Goal: Task Accomplishment & Management: Use online tool/utility

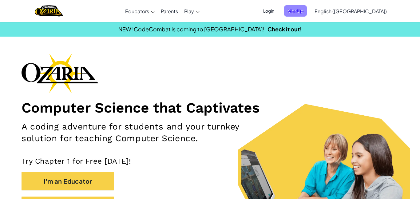
click at [307, 10] on span "Sign Up" at bounding box center [295, 10] width 23 height 11
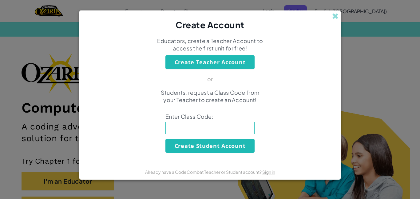
click at [208, 125] on input at bounding box center [209, 128] width 89 height 12
type input "DishLeafShop"
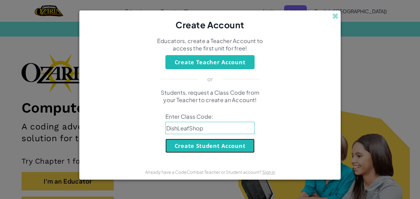
click at [210, 142] on button "Create Student Account" at bounding box center [209, 146] width 89 height 14
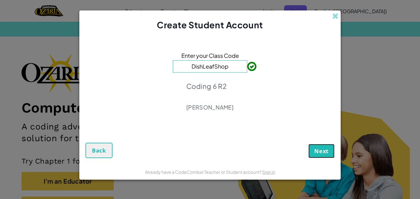
click at [325, 148] on span "Next" at bounding box center [321, 150] width 14 height 7
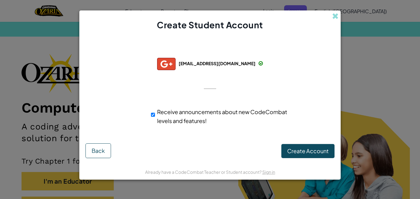
click at [189, 109] on span "Receive announcements about new CodeCombat levels and features!" at bounding box center [222, 116] width 130 height 16
click at [155, 109] on input "Receive announcements about new CodeCombat levels and features!" at bounding box center [153, 115] width 4 height 12
checkbox input "false"
click at [297, 149] on span "Create Account" at bounding box center [308, 150] width 42 height 7
click at [297, 149] on button "Create Account" at bounding box center [307, 151] width 53 height 14
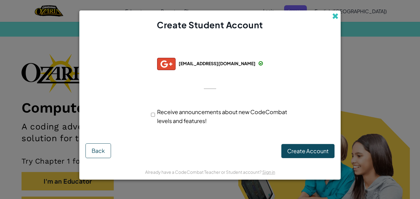
click at [337, 17] on span at bounding box center [335, 16] width 6 height 6
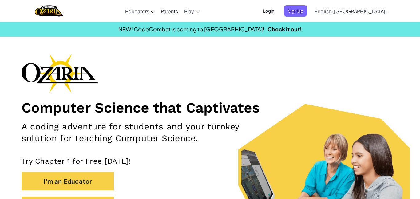
click at [278, 10] on span "Login" at bounding box center [268, 10] width 18 height 11
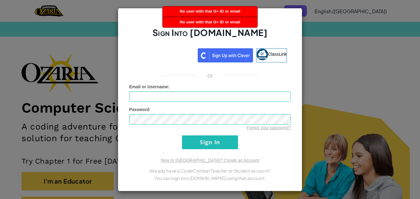
click at [320, 44] on div "Sign Into Ozaria.com ClassLink or Unknown Error Email or Username : Password Fo…" at bounding box center [210, 99] width 420 height 199
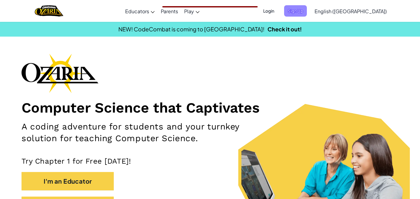
click at [307, 12] on span "Sign Up" at bounding box center [295, 10] width 23 height 11
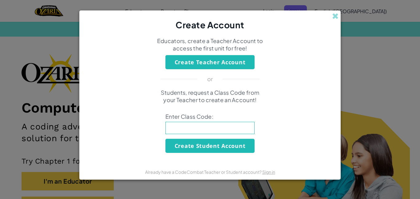
click at [177, 128] on input at bounding box center [209, 128] width 89 height 12
type input "DishLeafShop"
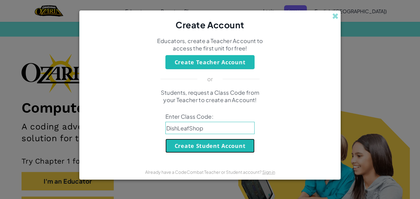
click at [200, 141] on button "Create Student Account" at bounding box center [209, 146] width 89 height 14
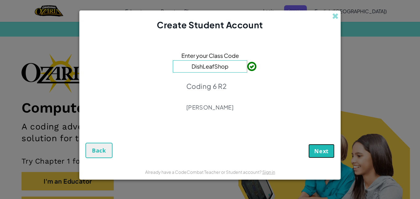
click at [311, 148] on button "Next" at bounding box center [321, 151] width 26 height 14
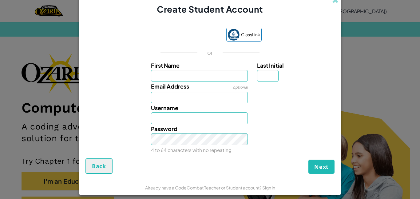
click at [206, 71] on input "First Name" at bounding box center [199, 76] width 97 height 12
type input "Jack"
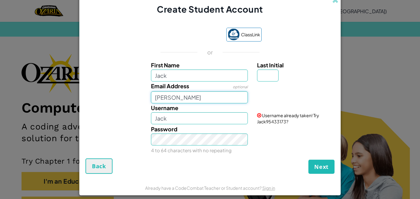
type input "Simon"
type input "JackS0987"
click at [95, 111] on div "Username JackS0987 Username available!" at bounding box center [209, 113] width 255 height 21
click at [319, 162] on button "Next" at bounding box center [321, 167] width 26 height 14
click at [186, 98] on input "Simon" at bounding box center [199, 98] width 97 height 12
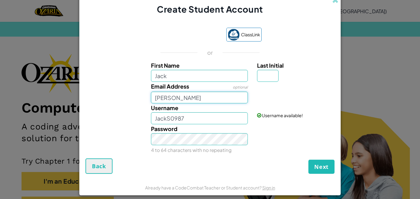
click at [186, 98] on input "Simon" at bounding box center [199, 98] width 97 height 12
type input "@"
type input "jsimon@asdlopes.org"
click at [317, 163] on span "Next" at bounding box center [321, 166] width 14 height 7
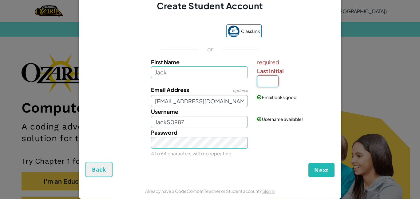
click at [263, 77] on input "Last Initial" at bounding box center [268, 81] width 22 height 12
type input "S"
click at [326, 166] on span "Next" at bounding box center [321, 169] width 14 height 7
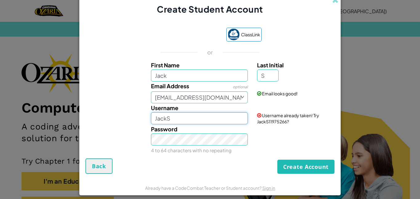
click at [226, 114] on input "JackS" at bounding box center [199, 118] width 97 height 12
type input "JackS0987"
click at [300, 165] on button "Create Account" at bounding box center [305, 167] width 57 height 14
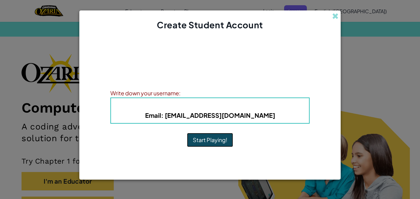
click at [200, 139] on button "Start Playing!" at bounding box center [210, 140] width 46 height 14
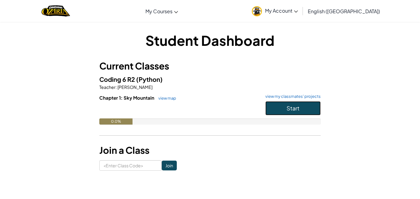
click at [314, 109] on button "Start" at bounding box center [292, 108] width 55 height 14
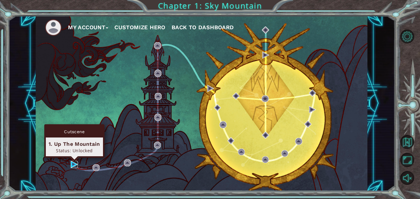
click at [72, 166] on img at bounding box center [74, 164] width 7 height 7
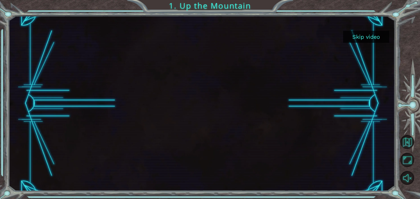
click at [370, 39] on button "Skip video" at bounding box center [366, 37] width 46 height 12
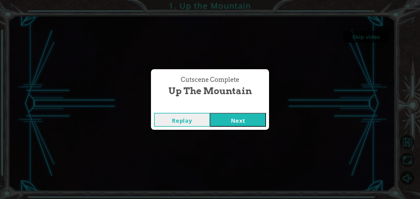
click at [245, 115] on button "Next" at bounding box center [238, 120] width 56 height 14
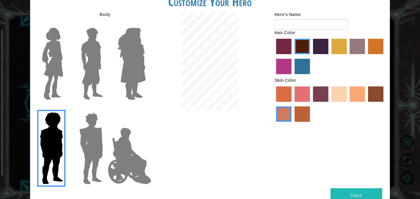
click at [134, 160] on img at bounding box center [129, 155] width 48 height 61
click at [145, 108] on input "Hero Jamie" at bounding box center [145, 108] width 0 height 0
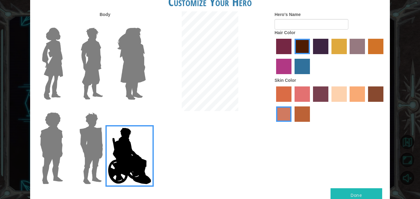
click at [280, 49] on label "paprika hair color" at bounding box center [283, 46] width 15 height 15
click at [274, 56] on input "paprika hair color" at bounding box center [274, 56] width 0 height 0
click at [371, 44] on label "gold drop hair color" at bounding box center [375, 46] width 15 height 15
click at [366, 56] on input "gold drop hair color" at bounding box center [366, 56] width 0 height 0
click at [322, 97] on label "tosca skin color" at bounding box center [320, 93] width 15 height 15
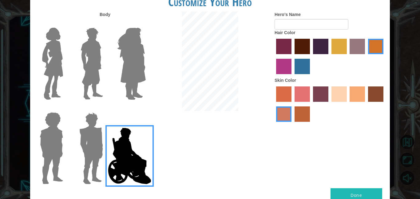
click at [311, 104] on input "tosca skin color" at bounding box center [311, 104] width 0 height 0
click at [333, 98] on label "sandy beach skin color" at bounding box center [338, 93] width 15 height 15
click at [329, 104] on input "sandy beach skin color" at bounding box center [329, 104] width 0 height 0
click at [305, 87] on label "froly skin color" at bounding box center [302, 93] width 15 height 15
click at [292, 104] on input "froly skin color" at bounding box center [292, 104] width 0 height 0
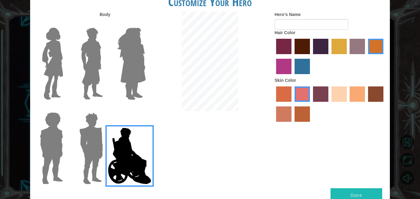
click at [294, 93] on div at bounding box center [330, 105] width 111 height 40
click at [284, 95] on label "sorbus skin color" at bounding box center [283, 93] width 15 height 15
click at [274, 104] on input "sorbus skin color" at bounding box center [274, 104] width 0 height 0
click at [298, 95] on label "froly skin color" at bounding box center [302, 93] width 15 height 15
click at [292, 104] on input "froly skin color" at bounding box center [292, 104] width 0 height 0
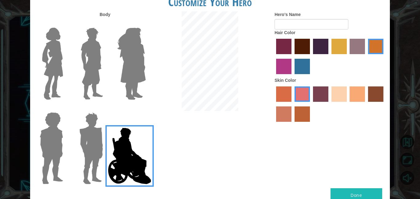
click at [340, 195] on button "Done" at bounding box center [356, 195] width 52 height 14
type input "[PERSON_NAME]"
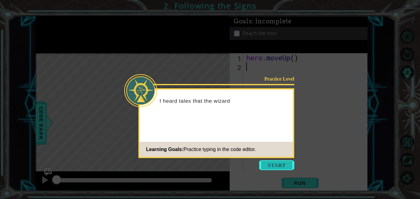
click at [280, 164] on button "Start" at bounding box center [276, 165] width 35 height 10
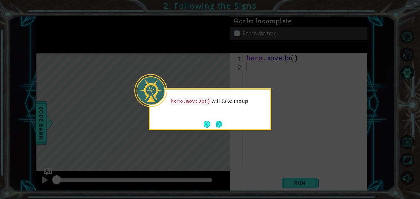
click at [219, 121] on button "Next" at bounding box center [219, 124] width 7 height 7
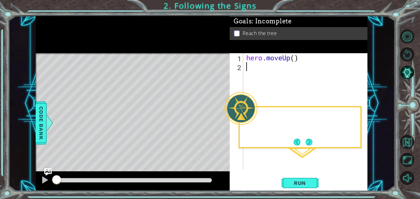
click at [219, 121] on div "Level Map" at bounding box center [178, 143] width 284 height 181
click at [275, 70] on div "hero . moveUp ( )" at bounding box center [307, 120] width 124 height 134
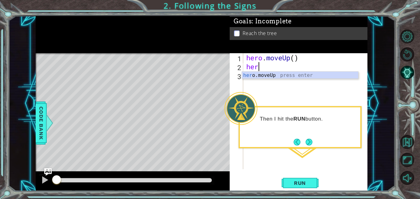
type textarea "hero"
click at [278, 75] on div "hero .moveUp press enter" at bounding box center [300, 83] width 116 height 22
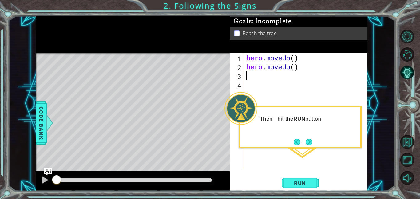
scroll to position [0, 0]
click at [296, 183] on span "Run" at bounding box center [300, 183] width 24 height 6
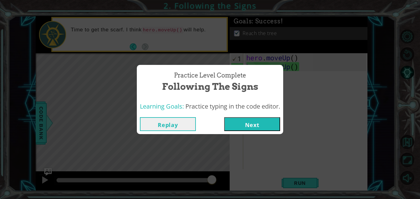
click at [253, 126] on button "Next" at bounding box center [252, 124] width 56 height 14
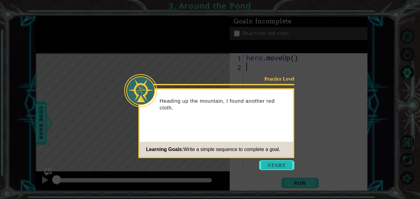
click at [270, 167] on button "Start" at bounding box center [276, 165] width 35 height 10
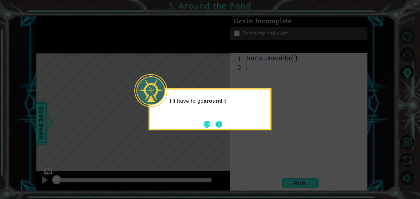
click at [222, 125] on button "Next" at bounding box center [219, 124] width 7 height 7
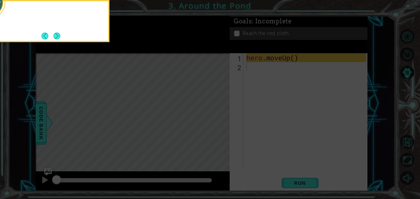
click at [222, 125] on icon at bounding box center [210, 30] width 420 height 338
click at [53, 29] on div "If I need to move up on the map, I can use" at bounding box center [48, 19] width 121 height 31
click at [57, 38] on button "Next" at bounding box center [56, 35] width 7 height 7
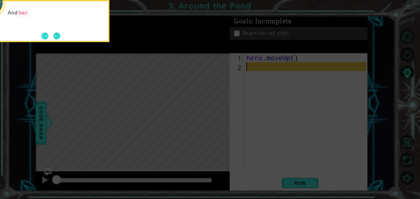
click at [57, 38] on button "Next" at bounding box center [56, 35] width 7 height 7
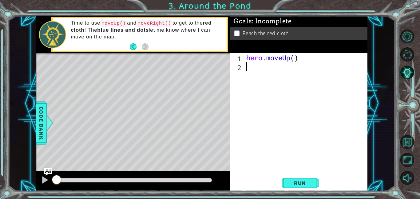
type textarea "h"
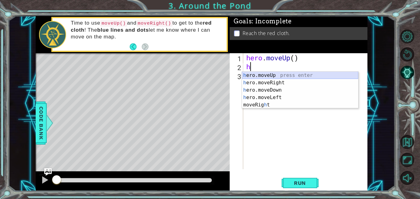
click at [270, 77] on div "h ero.moveUp press enter h ero.moveRight press enter h ero.moveDown press enter…" at bounding box center [300, 98] width 116 height 52
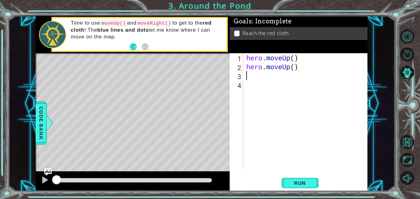
type textarea "h"
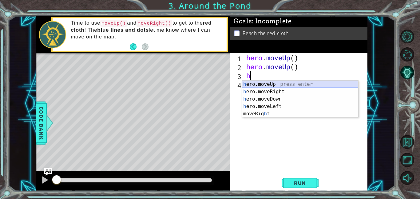
click at [263, 86] on div "h ero.moveUp press enter h ero.moveRight press enter h ero.moveDown press enter…" at bounding box center [300, 107] width 116 height 52
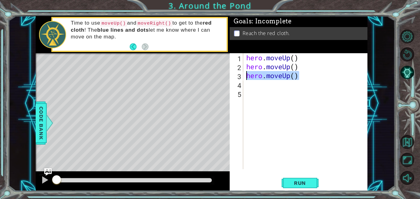
drag, startPoint x: 299, startPoint y: 77, endPoint x: 247, endPoint y: 77, distance: 52.6
click at [247, 77] on div "hero . moveUp ( ) hero . moveUp ( ) hero . moveUp ( )" at bounding box center [307, 120] width 124 height 134
type textarea "hero.moveUp()"
type textarea "h"
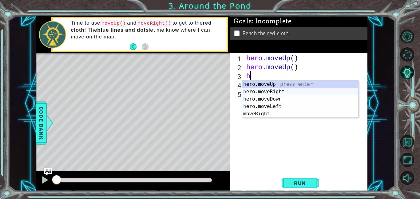
click at [275, 92] on div "h ero.moveUp press enter h ero.moveRight press enter h ero.moveDown press enter…" at bounding box center [300, 107] width 116 height 52
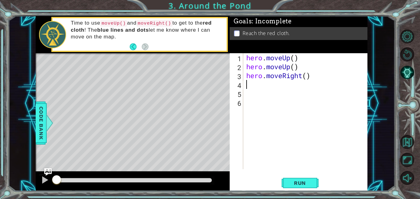
type textarea "h"
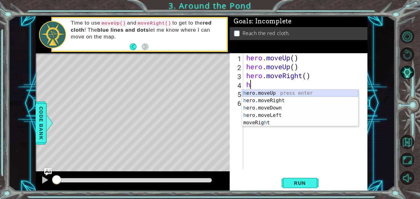
click at [268, 93] on div "h ero.moveUp press enter h ero.moveRight press enter h ero.moveDown press enter…" at bounding box center [300, 115] width 116 height 52
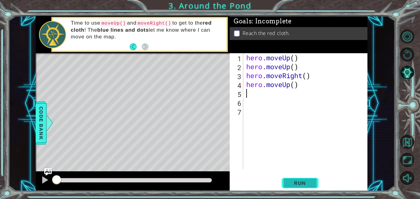
click at [305, 182] on span "Run" at bounding box center [300, 183] width 24 height 6
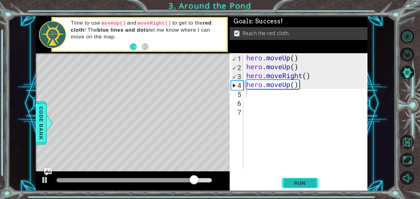
click at [305, 182] on span "Run" at bounding box center [300, 183] width 24 height 6
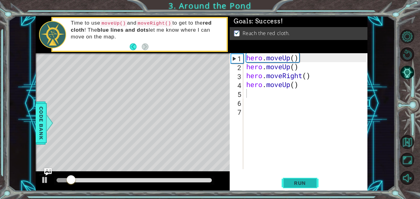
click at [306, 184] on span "Run" at bounding box center [300, 183] width 24 height 6
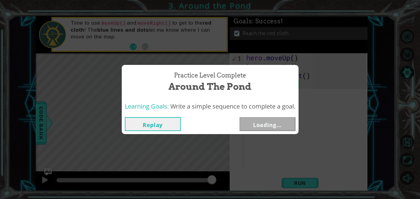
drag, startPoint x: 98, startPoint y: 180, endPoint x: 265, endPoint y: 193, distance: 167.7
click at [265, 193] on body "1 ההההההההההההההההההההההההההההההההההההההההההההההההההההההההההההההההההההההההההההה…" at bounding box center [210, 99] width 420 height 199
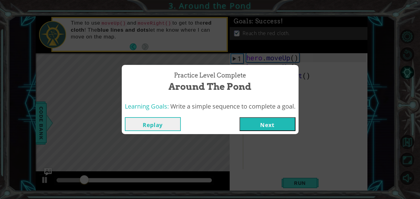
click at [292, 125] on button "Next" at bounding box center [267, 124] width 56 height 14
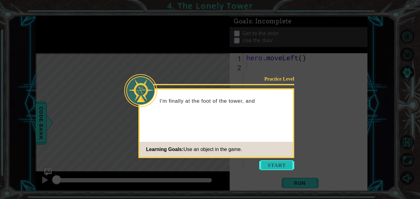
click at [282, 165] on button "Start" at bounding box center [276, 165] width 35 height 10
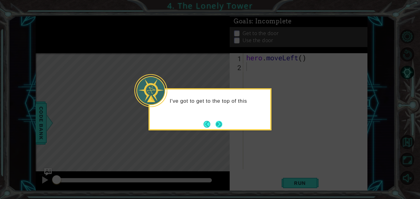
click at [217, 121] on button "Next" at bounding box center [218, 124] width 7 height 7
click at [217, 122] on button "Next" at bounding box center [219, 124] width 7 height 7
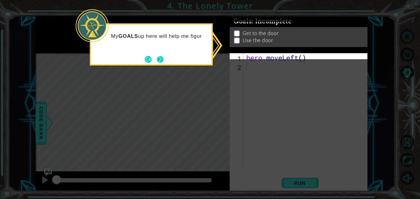
click at [165, 61] on div "My GOALS up here will help me figur" at bounding box center [151, 44] width 123 height 42
click at [160, 59] on button "Next" at bounding box center [160, 59] width 7 height 7
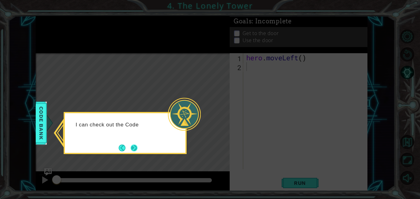
click at [136, 149] on button "Next" at bounding box center [134, 148] width 8 height 8
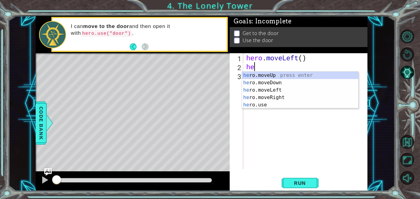
type textarea "her"
click at [280, 90] on div "her o.moveUp press enter her o.moveDown press enter her o.moveLeft press enter …" at bounding box center [300, 98] width 116 height 52
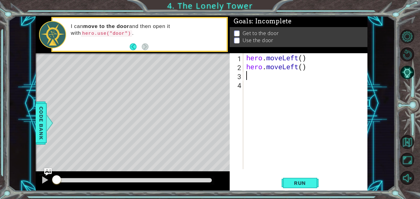
type textarea "h"
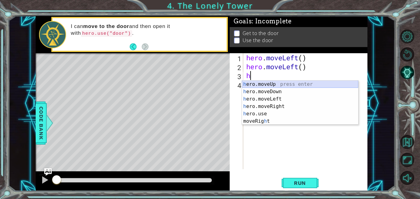
click at [267, 82] on div "h ero.moveUp press enter h ero.moveDown press enter h ero.moveLeft press enter …" at bounding box center [300, 110] width 116 height 59
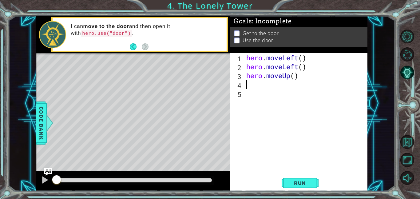
type textarea "h"
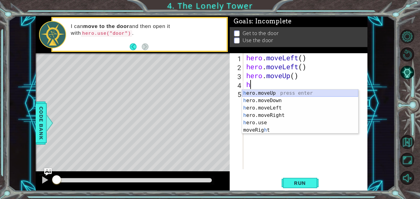
click at [271, 93] on div "h ero.moveUp press enter h ero.moveDown press enter h ero.moveLeft press enter …" at bounding box center [300, 118] width 116 height 59
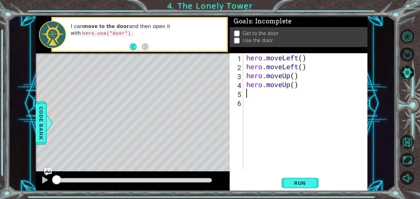
type textarea "h"
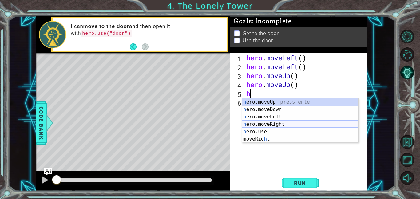
click at [279, 123] on div "h ero.moveUp press enter h ero.moveDown press enter h ero.moveLeft press enter …" at bounding box center [300, 127] width 116 height 59
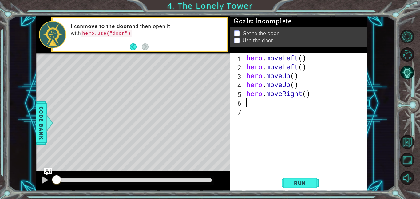
type textarea "h"
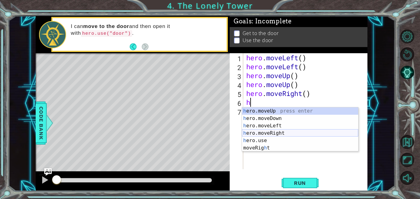
click at [274, 133] on div "h ero.moveUp press enter h ero.moveDown press enter h ero.moveLeft press enter …" at bounding box center [300, 136] width 116 height 59
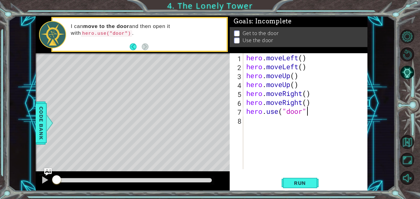
scroll to position [0, 2]
type textarea "hero.use("door")"
click at [306, 186] on button "Run" at bounding box center [300, 183] width 37 height 14
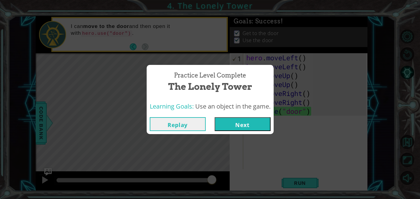
click at [256, 123] on button "Next" at bounding box center [243, 124] width 56 height 14
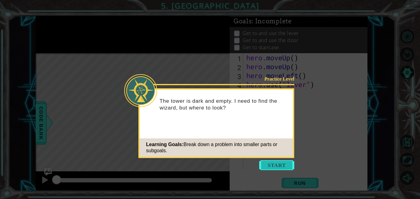
click at [277, 169] on button "Start" at bounding box center [276, 165] width 35 height 10
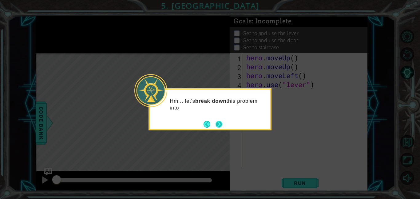
click at [222, 125] on button "Next" at bounding box center [218, 124] width 7 height 7
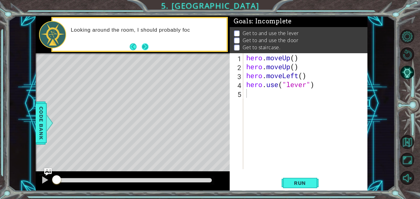
click at [147, 44] on button "Next" at bounding box center [144, 46] width 7 height 7
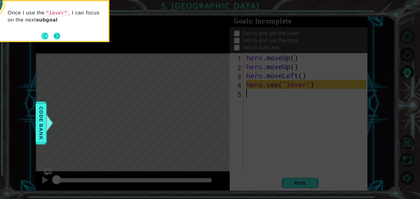
click at [58, 34] on button "Next" at bounding box center [56, 35] width 7 height 7
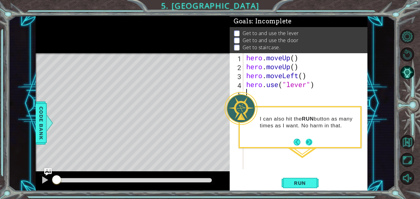
click at [309, 144] on button "Next" at bounding box center [309, 142] width 7 height 7
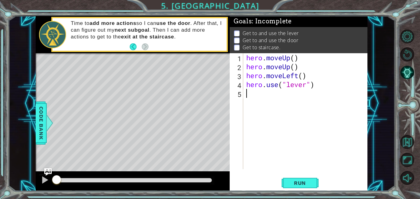
type textarea "h"
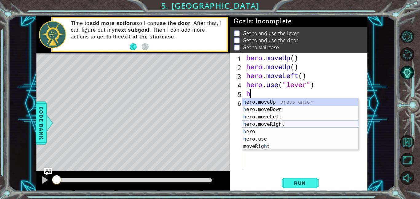
click at [277, 125] on div "h ero.moveUp press enter h ero.moveDown press enter h ero.moveLeft press enter …" at bounding box center [300, 131] width 116 height 66
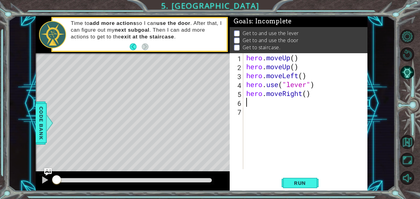
type textarea "h"
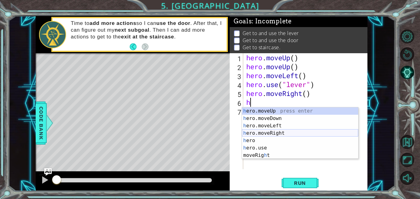
click at [283, 133] on div "h ero.moveUp press enter h ero.moveDown press enter h ero.moveLeft press enter …" at bounding box center [300, 140] width 116 height 66
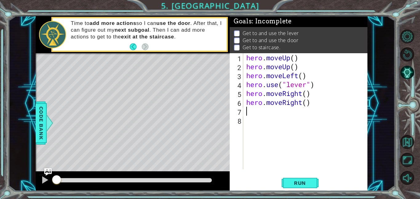
type textarea "h"
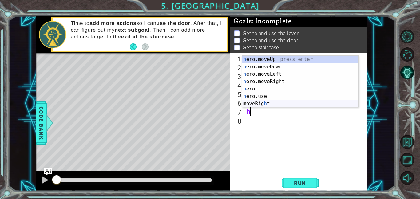
click at [275, 102] on div "h ero.moveUp press enter h ero.moveDown press enter h ero.moveLeft press enter …" at bounding box center [300, 89] width 116 height 66
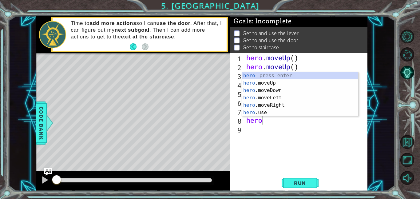
scroll to position [0, 1]
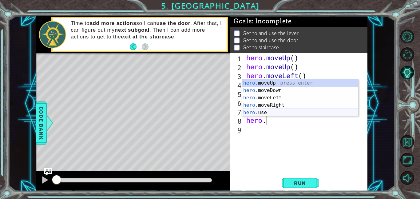
click at [272, 111] on div "hero. moveUp press enter hero. moveDown press enter hero. moveLeft press enter …" at bounding box center [300, 105] width 116 height 52
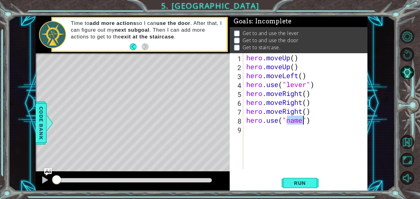
click at [304, 121] on div "hero . moveUp ( ) hero . moveUp ( ) hero . moveLeft ( ) hero . use ( "lever" ) …" at bounding box center [305, 111] width 121 height 116
type textarea "hero.use("door")"
click at [312, 181] on span "Run" at bounding box center [300, 183] width 24 height 6
click at [258, 127] on div "hero . moveUp ( ) hero . moveUp ( ) hero . moveLeft ( ) hero . use ( "lever" ) …" at bounding box center [307, 120] width 124 height 134
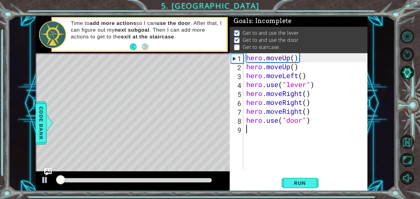
scroll to position [1, 0]
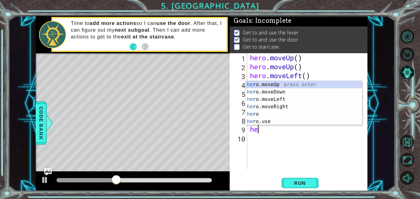
type textarea "her"
click at [275, 85] on div "her o.moveUp press enter her o.moveDown press enter her o.moveLeft press enter …" at bounding box center [304, 110] width 116 height 59
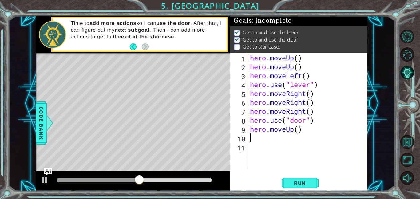
type textarea "h"
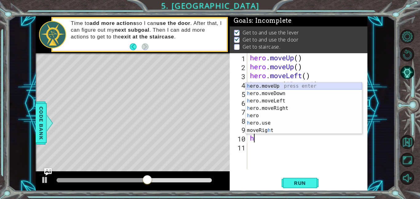
click at [274, 86] on div "h ero.moveUp press enter h ero.moveDown press enter h ero.moveLeft press enter …" at bounding box center [304, 115] width 116 height 66
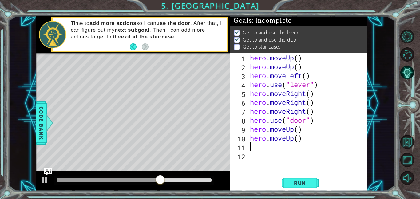
type textarea "h"
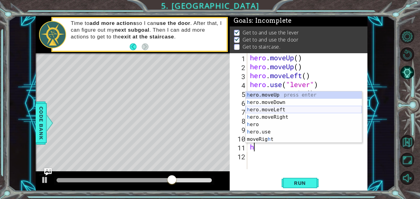
click at [272, 109] on div "h ero.moveUp press enter h ero.moveDown press enter h ero.moveLeft press enter …" at bounding box center [304, 124] width 116 height 66
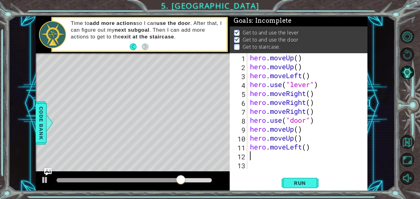
type textarea "h"
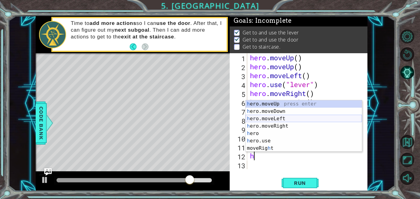
click at [275, 120] on div "h ero.moveUp press enter h ero.moveDown press enter h ero.moveLeft press enter …" at bounding box center [304, 133] width 116 height 66
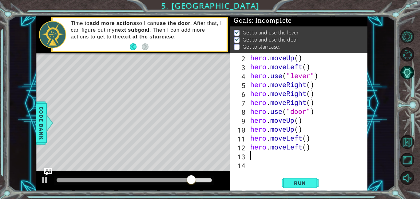
scroll to position [9, 0]
type textarea "h"
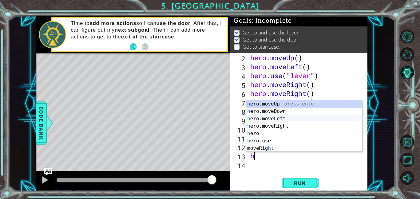
click at [276, 118] on div "h ero.moveUp press enter h ero.moveDown press enter h ero.moveLeft press enter …" at bounding box center [304, 133] width 116 height 66
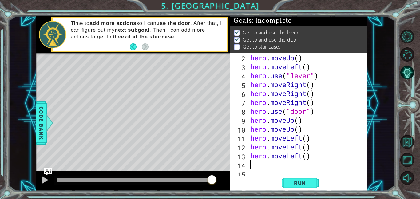
scroll to position [18, 0]
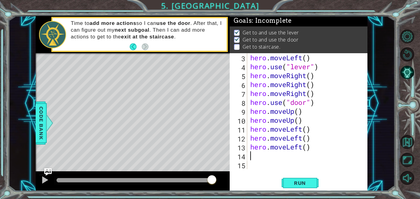
type textarea "h"
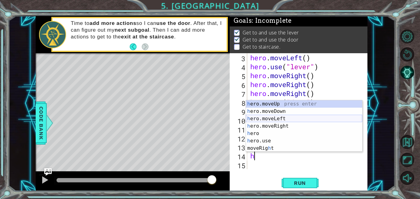
click at [269, 118] on div "h ero.moveUp press enter h ero.moveDown press enter h ero.moveLeft press enter …" at bounding box center [304, 133] width 116 height 66
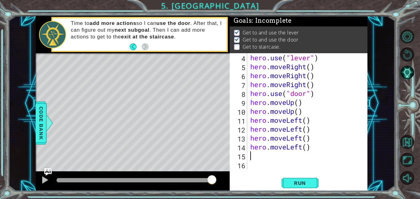
scroll to position [27, 0]
type textarea "h"
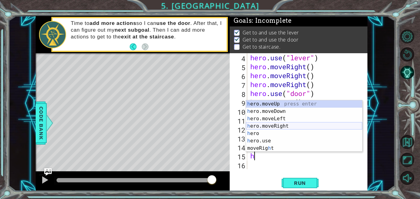
click at [276, 125] on div "h ero.moveUp press enter h ero.moveDown press enter h ero.moveLeft press enter …" at bounding box center [304, 133] width 116 height 66
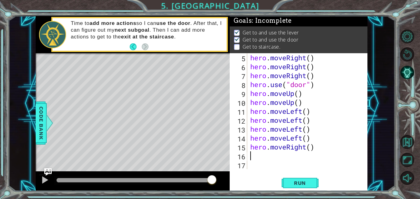
scroll to position [36, 0]
type textarea "h"
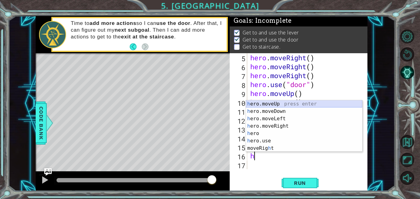
click at [280, 104] on div "h ero.moveUp press enter h ero.moveDown press enter h ero.moveLeft press enter …" at bounding box center [304, 133] width 116 height 66
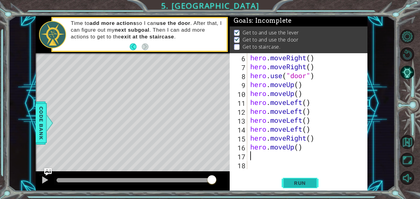
click at [311, 185] on span "Run" at bounding box center [300, 183] width 24 height 6
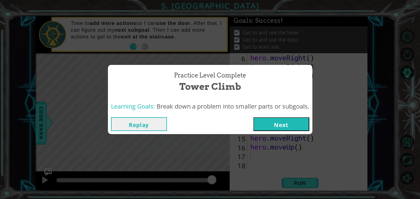
click at [294, 127] on button "Next" at bounding box center [281, 124] width 56 height 14
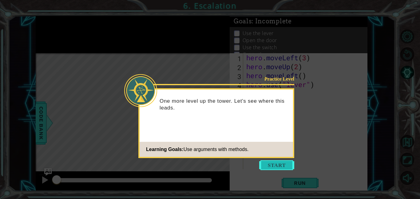
click at [267, 162] on button "Start" at bounding box center [276, 165] width 35 height 10
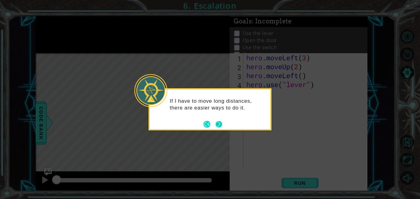
click at [220, 125] on button "Next" at bounding box center [219, 124] width 7 height 7
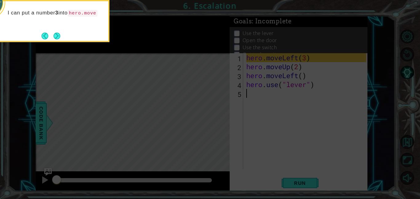
click at [57, 28] on div "I can put a number 3 into hero.move" at bounding box center [48, 16] width 121 height 25
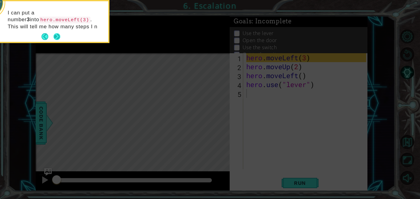
click at [60, 37] on button "Next" at bounding box center [56, 36] width 7 height 7
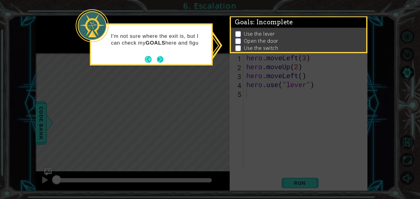
click at [164, 56] on div "I'm not sure where the exit is, but I can check my GOALS here and figu" at bounding box center [151, 42] width 121 height 31
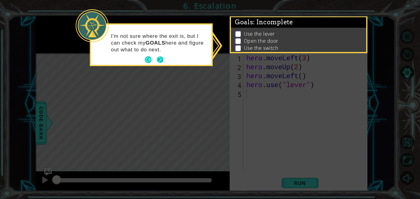
click at [163, 57] on button "Next" at bounding box center [159, 59] width 7 height 7
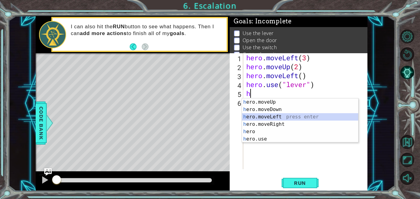
click at [278, 118] on div "h ero.moveUp press enter h ero.moveDown press enter h ero.moveLeft press enter …" at bounding box center [300, 127] width 116 height 59
type textarea "hero.moveLeft(1)"
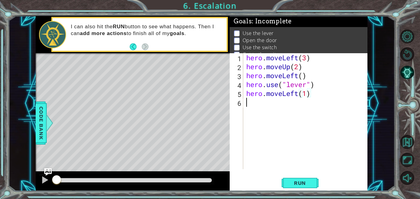
click at [263, 108] on div "hero . moveLeft ( 3 ) hero . moveUp ( 2 ) hero . moveLeft ( ) hero . use ( "lev…" at bounding box center [307, 120] width 124 height 134
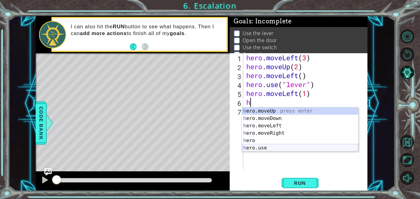
click at [262, 148] on div "h ero.moveUp press enter h ero.moveDown press enter h ero.moveLeft press enter …" at bounding box center [300, 136] width 116 height 59
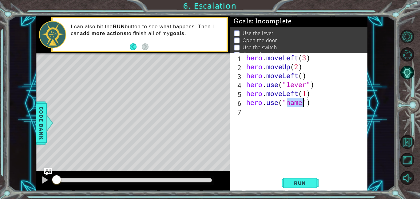
click at [302, 103] on div "hero . moveLeft ( 3 ) hero . moveUp ( 2 ) hero . moveLeft ( ) hero . use ( "lev…" at bounding box center [305, 111] width 121 height 116
type textarea "hero.use("door")"
click at [258, 111] on div "hero . moveLeft ( 3 ) hero . moveUp ( 2 ) hero . moveLeft ( ) hero . use ( "lev…" at bounding box center [307, 120] width 124 height 134
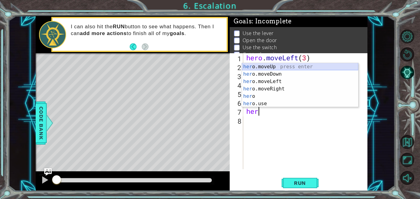
click at [271, 65] on div "her o.moveUp press enter her o.moveDown press enter her o.moveLeft press enter …" at bounding box center [300, 92] width 116 height 59
type textarea "hero.moveUp(1)"
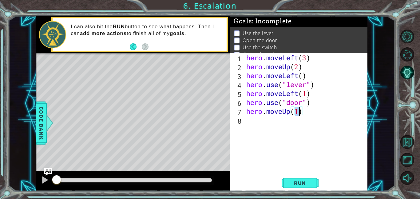
click at [259, 122] on div "hero . moveLeft ( 3 ) hero . moveUp ( 2 ) hero . moveLeft ( ) hero . use ( "lev…" at bounding box center [307, 120] width 124 height 134
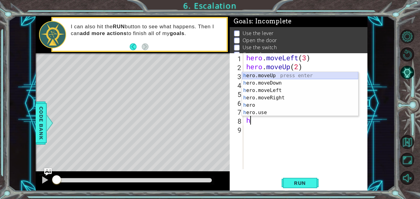
click at [261, 75] on div "h ero.moveUp press enter h ero.moveDown press enter h ero.moveLeft press enter …" at bounding box center [300, 101] width 116 height 59
type textarea "hero.moveUp(1)"
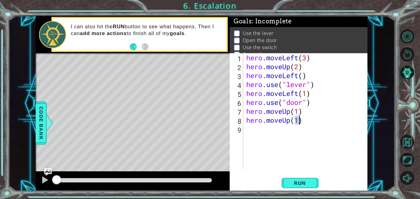
click at [259, 131] on div "hero . moveLeft ( 3 ) hero . moveUp ( 2 ) hero . moveLeft ( ) hero . use ( "lev…" at bounding box center [307, 120] width 124 height 134
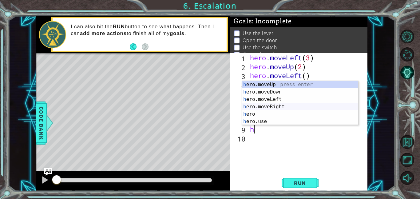
click at [279, 108] on div "h ero.moveUp press enter h ero.moveDown press enter h ero.moveLeft press enter …" at bounding box center [300, 110] width 116 height 59
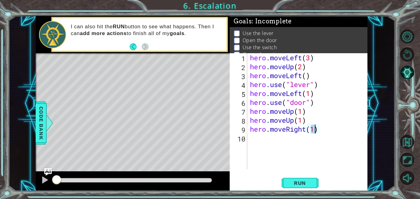
click at [314, 131] on div "hero . moveLeft ( 3 ) hero . moveUp ( 2 ) hero . moveLeft ( ) hero . use ( "lev…" at bounding box center [307, 111] width 117 height 116
type textarea "hero.moveRight(2)"
click at [272, 138] on div "hero . moveLeft ( 3 ) hero . moveUp ( 2 ) hero . moveLeft ( ) hero . use ( "lev…" at bounding box center [309, 120] width 121 height 134
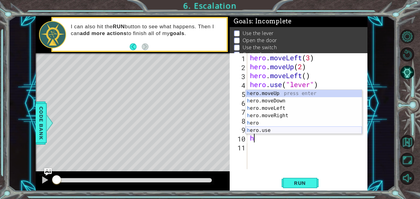
click at [271, 132] on div "h ero.moveUp press enter h ero.moveDown press enter h ero.moveLeft press enter …" at bounding box center [304, 119] width 116 height 59
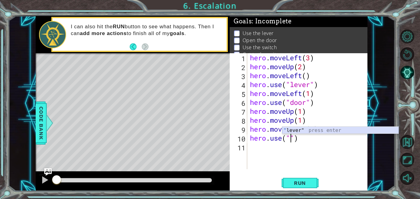
click at [299, 130] on div "" lever" press enter" at bounding box center [340, 138] width 116 height 22
type textarea "hero.use("lever")"
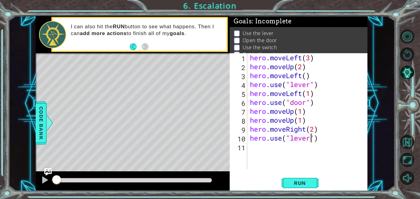
click at [255, 144] on div "hero . moveLeft ( 3 ) hero . moveUp ( 2 ) hero . moveLeft ( ) hero . use ( "lev…" at bounding box center [309, 120] width 121 height 134
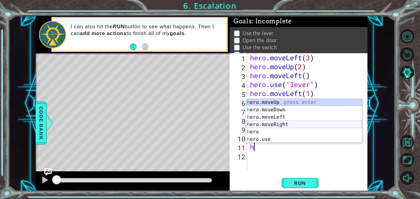
click at [279, 124] on div "h ero.moveUp press enter h ero.moveDown press enter h ero.moveLeft press enter …" at bounding box center [304, 128] width 116 height 59
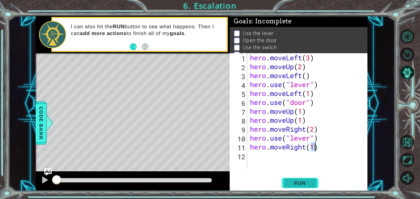
click at [312, 184] on button "Run" at bounding box center [300, 183] width 37 height 14
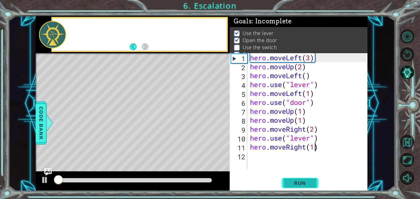
scroll to position [4, 0]
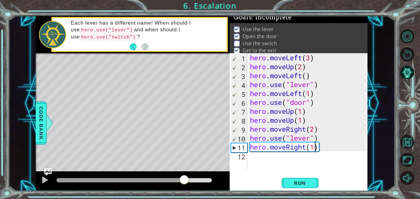
drag, startPoint x: 202, startPoint y: 182, endPoint x: 183, endPoint y: 180, distance: 19.1
click at [183, 180] on div at bounding box center [184, 180] width 11 height 11
drag, startPoint x: 183, startPoint y: 180, endPoint x: 157, endPoint y: 182, distance: 25.9
click at [157, 182] on div at bounding box center [157, 180] width 11 height 11
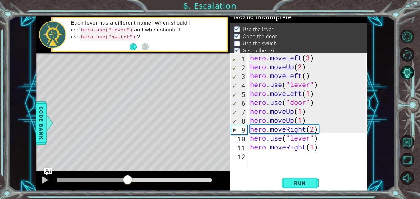
drag, startPoint x: 167, startPoint y: 182, endPoint x: 126, endPoint y: 180, distance: 40.7
click at [126, 180] on div at bounding box center [127, 180] width 11 height 11
drag, startPoint x: 130, startPoint y: 180, endPoint x: 127, endPoint y: 180, distance: 3.1
click at [127, 180] on div at bounding box center [127, 180] width 11 height 11
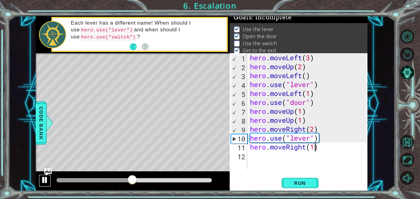
click at [41, 182] on div at bounding box center [45, 180] width 8 height 8
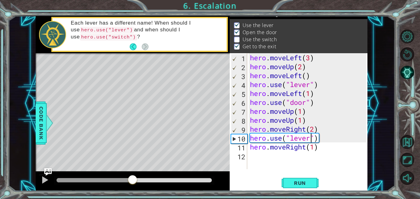
click at [312, 138] on div "hero . moveLeft ( 3 ) hero . moveUp ( 2 ) hero . moveLeft ( ) hero . use ( "lev…" at bounding box center [309, 120] width 121 height 134
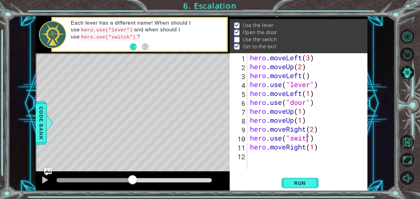
scroll to position [0, 3]
type textarea "hero.use("switch")"
click at [296, 185] on span "Run" at bounding box center [300, 183] width 24 height 6
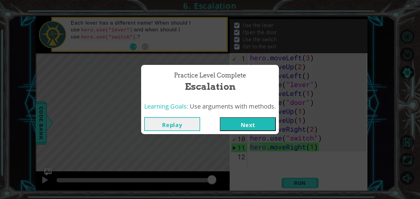
click at [226, 122] on button "Next" at bounding box center [248, 124] width 56 height 14
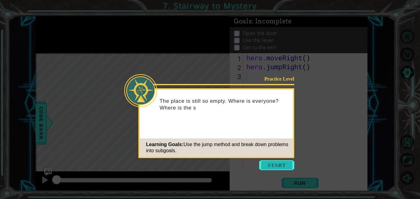
click at [287, 167] on button "Start" at bounding box center [276, 165] width 35 height 10
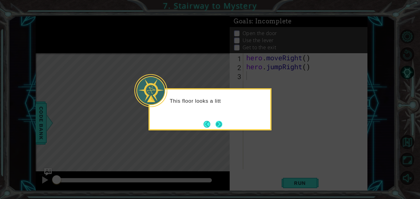
click at [216, 122] on button "Next" at bounding box center [219, 124] width 7 height 7
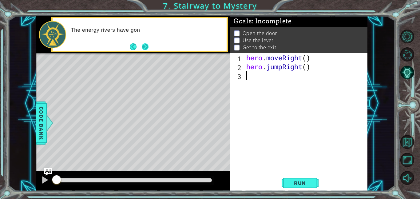
click at [145, 44] on button "Next" at bounding box center [144, 46] width 7 height 7
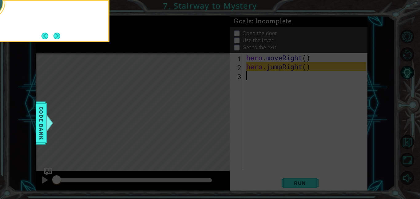
click at [145, 44] on icon at bounding box center [210, 30] width 420 height 338
click at [59, 34] on button "Next" at bounding box center [56, 36] width 7 height 7
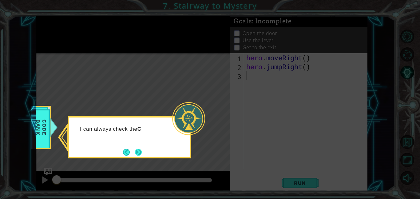
click at [137, 151] on button "Next" at bounding box center [138, 151] width 7 height 7
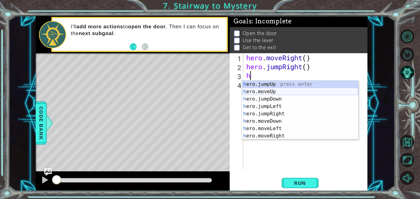
click at [290, 92] on div "h ero.jumpUp press enter h ero.moveUp press enter h ero.jumpDown press enter h …" at bounding box center [300, 118] width 116 height 74
type textarea "hero.moveUp(1)"
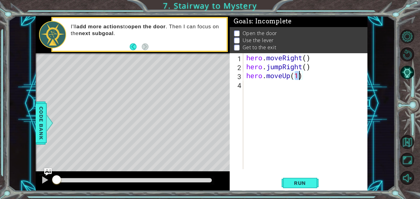
click at [261, 85] on div "hero . moveRight ( ) hero . jumpRight ( ) hero . moveUp ( 1 )" at bounding box center [307, 120] width 124 height 134
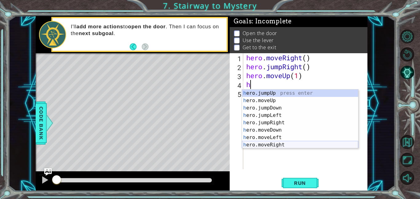
click at [276, 144] on div "h ero.jumpUp press enter h ero.moveUp press enter h ero.jumpDown press enter h …" at bounding box center [300, 126] width 116 height 74
type textarea "hero.moveRight(1)"
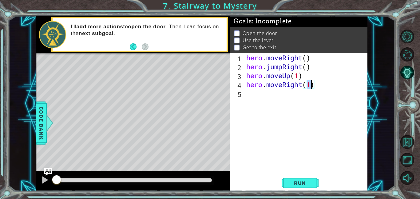
click at [272, 94] on div "hero . moveRight ( ) hero . jumpRight ( ) hero . moveUp ( 1 ) hero . moveRight …" at bounding box center [307, 120] width 124 height 134
type textarea "hero.use("door")"
click at [266, 107] on div "hero . moveRight ( ) hero . jumpRight ( ) hero . moveUp ( 1 ) hero . moveRight …" at bounding box center [307, 120] width 124 height 134
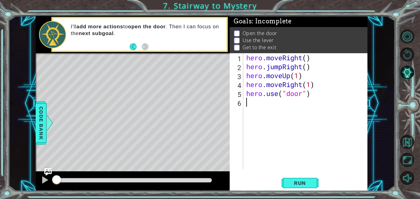
scroll to position [0, 0]
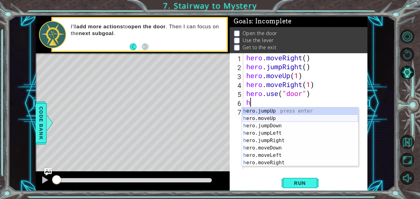
click at [268, 119] on div "h ero.jumpUp press enter h ero.moveUp press enter h ero.jumpDown press enter h …" at bounding box center [300, 144] width 116 height 74
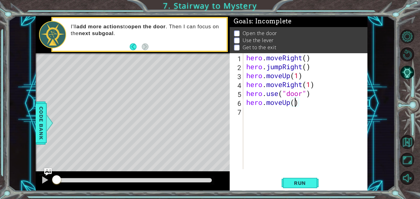
type textarea "hero.moveUp(2)"
click at [279, 112] on div "hero . moveRight ( ) hero . jumpRight ( ) hero . moveUp ( 1 ) hero . moveRight …" at bounding box center [307, 120] width 124 height 134
type textarea "g"
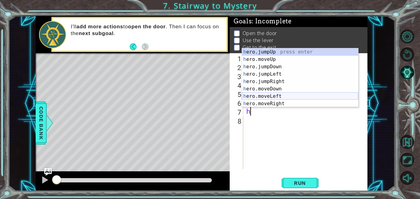
click at [287, 95] on div "h ero.jumpUp press enter h ero.moveUp press enter h ero.jumpDown press enter h …" at bounding box center [300, 85] width 116 height 74
type textarea "hero.moveLeft(1)"
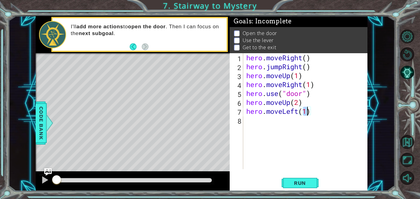
click at [256, 124] on div "hero . moveRight ( ) hero . jumpRight ( ) hero . moveUp ( 1 ) hero . moveRight …" at bounding box center [307, 120] width 124 height 134
type textarea "hero.use("switch")"
click at [257, 129] on div "hero . moveRight ( ) hero . jumpRight ( ) hero . moveUp ( 1 ) hero . moveRight …" at bounding box center [307, 120] width 124 height 134
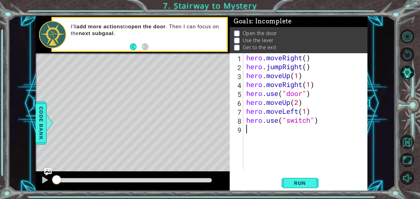
type textarea "h"
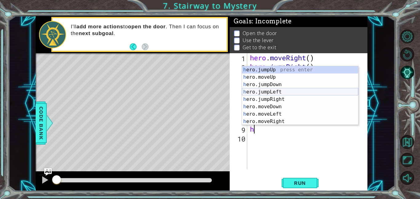
click at [271, 90] on div "h ero.jumpUp press enter h ero.moveUp press enter h ero.jumpDown press enter h …" at bounding box center [300, 103] width 116 height 74
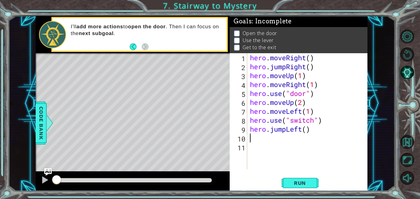
type textarea "h"
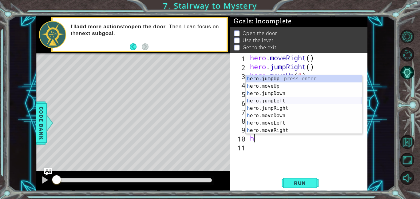
click at [288, 101] on div "h ero.jumpUp press enter h ero.moveUp press enter h ero.jumpDown press enter h …" at bounding box center [304, 112] width 116 height 74
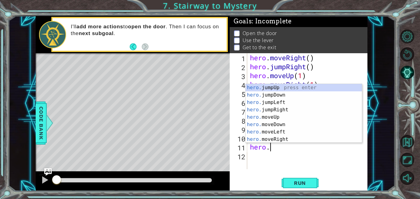
scroll to position [0, 1]
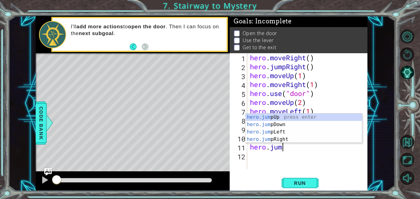
type textarea "hero.jump"
click at [278, 117] on div "hero.jump Up press enter hero.jump Down press enter hero.jump Left press enter …" at bounding box center [304, 135] width 116 height 44
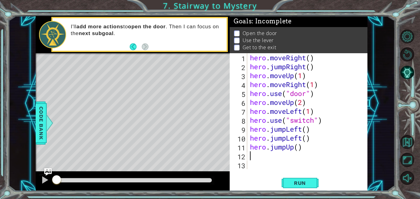
scroll to position [0, 0]
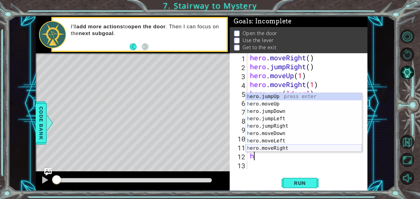
click at [285, 147] on div "h ero.jumpUp press enter h ero.moveUp press enter h ero.jumpDown press enter h …" at bounding box center [304, 130] width 116 height 74
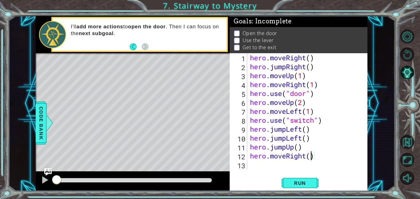
scroll to position [0, 3]
click at [311, 185] on span "Run" at bounding box center [300, 183] width 24 height 6
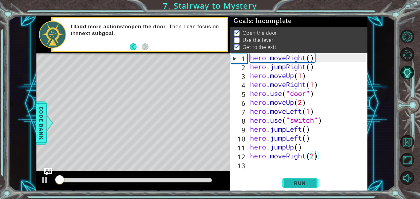
scroll to position [1, 0]
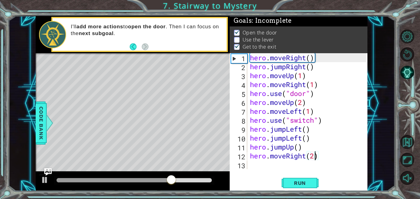
click at [314, 121] on div "hero . moveRight ( ) hero . jumpRight ( ) hero . moveUp ( 1 ) hero . moveRight …" at bounding box center [309, 120] width 121 height 134
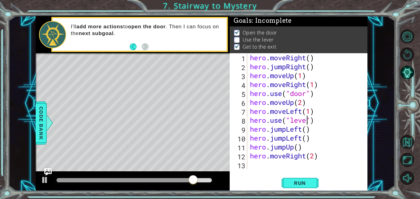
scroll to position [0, 3]
type textarea "hero.use("lever")"
click at [291, 180] on span "Run" at bounding box center [300, 183] width 24 height 6
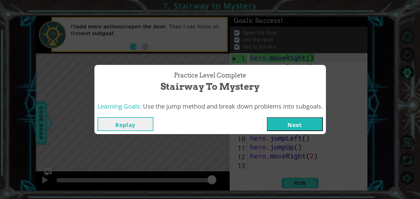
click at [319, 127] on button "Next" at bounding box center [295, 124] width 56 height 14
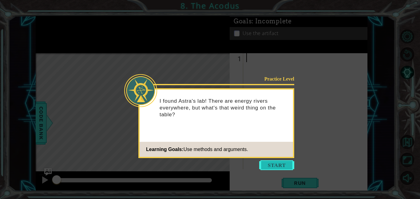
click at [267, 165] on button "Start" at bounding box center [276, 165] width 35 height 10
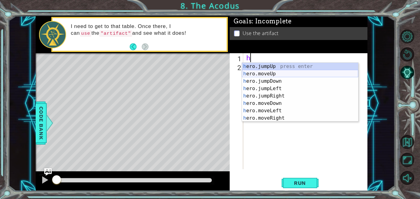
click at [274, 70] on div "h ero.jumpUp press enter h ero.moveUp press enter h ero.jumpDown press enter h …" at bounding box center [300, 100] width 116 height 74
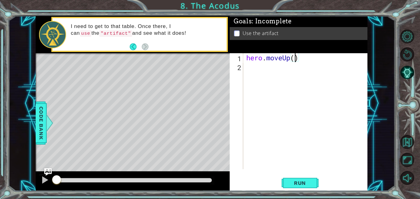
type textarea "hero.moveUp(2)"
click at [268, 65] on div "hero . moveUp ( 2 )" at bounding box center [307, 120] width 124 height 134
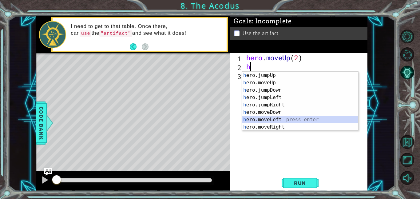
click at [281, 119] on div "h ero.jumpUp press enter h ero.moveUp press enter h ero.jumpDown press enter h …" at bounding box center [300, 109] width 116 height 74
type textarea "hero.moveLeft(1)"
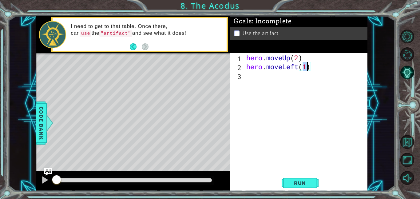
click at [267, 74] on div "hero . moveUp ( 2 ) hero . moveLeft ( 1 )" at bounding box center [307, 120] width 124 height 134
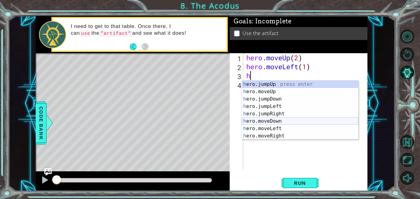
click at [286, 121] on div "h ero.jumpUp press enter h ero.moveUp press enter h ero.jumpDown press enter h …" at bounding box center [300, 118] width 116 height 74
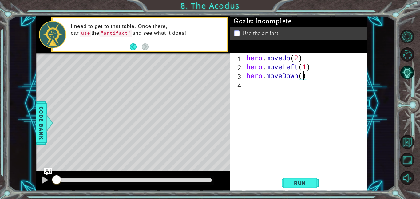
type textarea "hero.moveDown(2)"
click at [261, 85] on div "hero . moveUp ( 2 ) hero . moveLeft ( 1 ) hero . moveDown ( 2 )" at bounding box center [307, 120] width 124 height 134
type textarea "h"
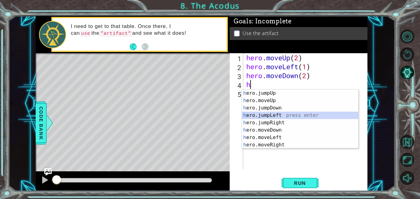
click at [286, 116] on div "h ero.jumpUp press enter h ero.moveUp press enter h ero.jumpDown press enter h …" at bounding box center [300, 126] width 116 height 74
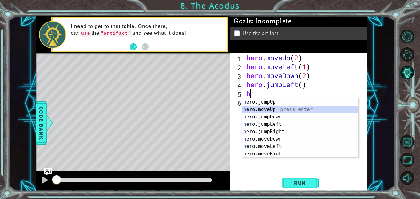
click at [277, 108] on div "h ero.jumpUp press enter h ero.moveUp press enter h ero.jumpDown press enter h …" at bounding box center [300, 135] width 116 height 74
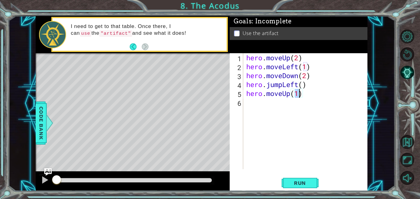
click at [299, 94] on div "hero . moveUp ( 2 ) hero . moveLeft ( 1 ) hero . moveDown ( 2 ) hero . jumpLeft…" at bounding box center [305, 111] width 121 height 116
type textarea "hero.moveUp(2)"
click at [253, 105] on div "hero . moveUp ( 2 ) hero . moveLeft ( 1 ) hero . moveDown ( 2 ) hero . jumpLeft…" at bounding box center [307, 120] width 124 height 134
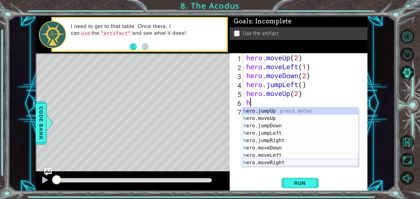
click at [279, 164] on div "h ero.jumpUp press enter h ero.moveUp press enter h ero.jumpDown press enter h …" at bounding box center [300, 144] width 116 height 74
type textarea "hero.moveRight(1)"
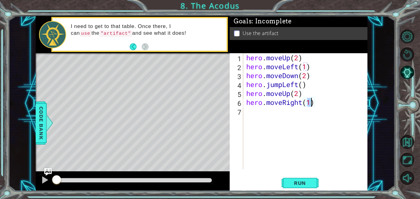
click at [269, 116] on div "hero . moveUp ( 2 ) hero . moveLeft ( 1 ) hero . moveDown ( 2 ) hero . jumpLeft…" at bounding box center [307, 120] width 124 height 134
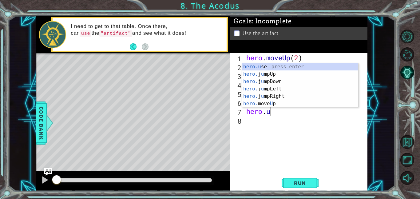
scroll to position [0, 1]
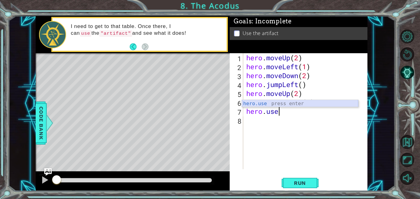
click at [294, 101] on div "hero.use press enter" at bounding box center [300, 111] width 116 height 22
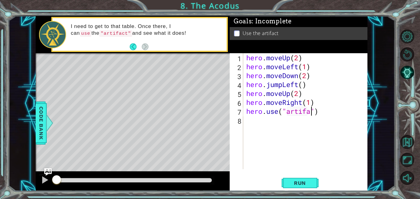
scroll to position [0, 3]
type textarea "hero.use("artifact")"
click at [306, 179] on button "Run" at bounding box center [300, 183] width 37 height 14
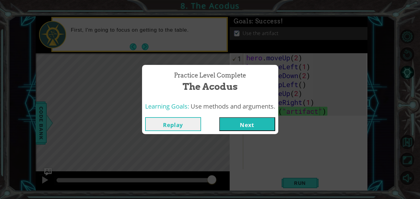
click at [274, 131] on button "Next" at bounding box center [247, 124] width 56 height 14
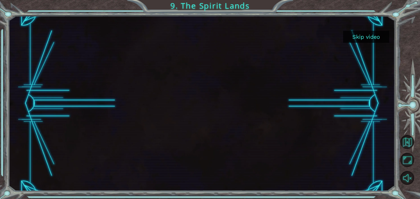
click at [365, 35] on button "Skip video" at bounding box center [366, 37] width 46 height 12
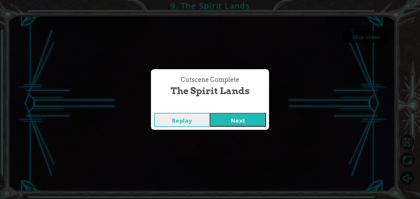
click at [215, 116] on button "Next" at bounding box center [238, 120] width 56 height 14
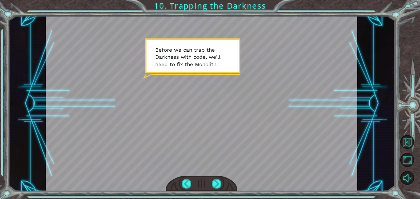
click at [215, 119] on div at bounding box center [201, 103] width 311 height 175
click at [208, 91] on div at bounding box center [201, 103] width 311 height 175
click at [220, 185] on div at bounding box center [217, 184] width 10 height 10
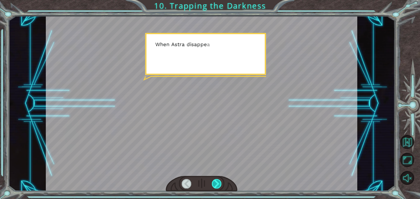
click at [220, 185] on div at bounding box center [217, 184] width 10 height 10
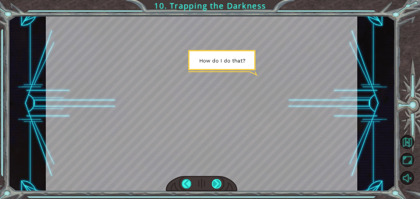
click at [220, 185] on div at bounding box center [217, 184] width 10 height 10
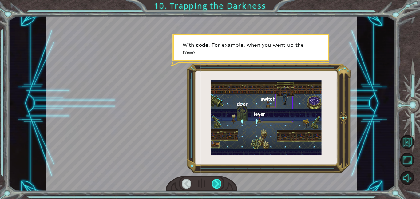
click at [220, 185] on div at bounding box center [217, 184] width 10 height 10
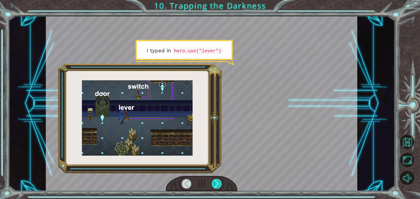
click at [220, 185] on div at bounding box center [217, 184] width 10 height 10
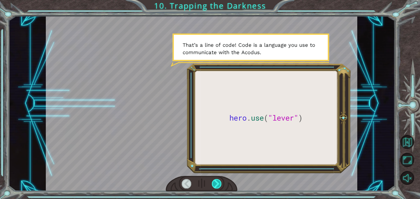
click at [220, 185] on div at bounding box center [217, 184] width 10 height 10
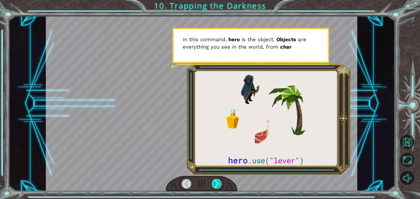
click at [220, 185] on div at bounding box center [217, 184] width 10 height 10
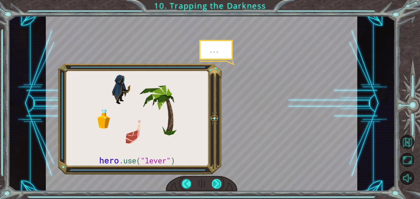
click at [220, 185] on div at bounding box center [217, 184] width 10 height 10
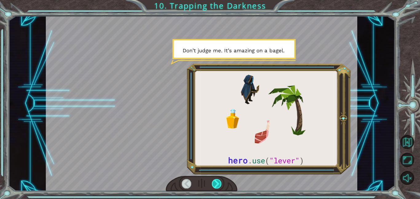
click at [220, 185] on div at bounding box center [217, 184] width 10 height 10
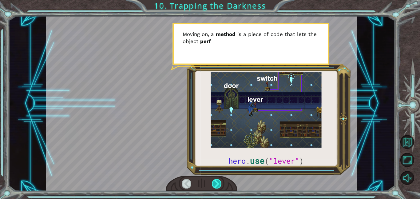
click at [220, 185] on div at bounding box center [217, 184] width 10 height 10
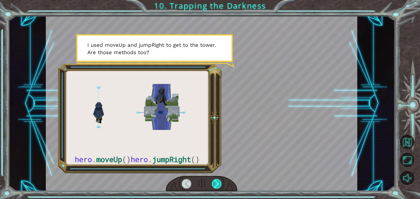
click at [220, 185] on div at bounding box center [217, 184] width 10 height 10
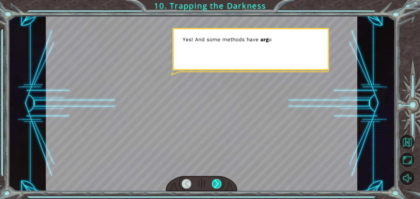
click at [220, 185] on div at bounding box center [217, 184] width 10 height 10
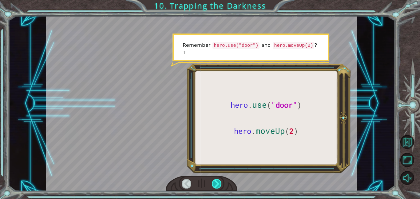
click at [220, 185] on div at bounding box center [217, 184] width 10 height 10
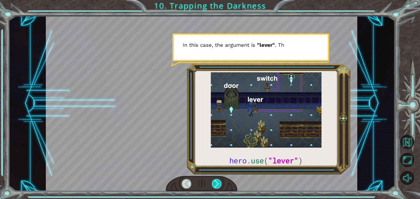
click at [220, 185] on div at bounding box center [217, 184] width 10 height 10
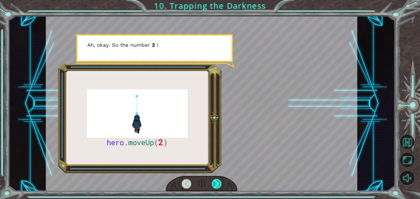
click at [220, 185] on div at bounding box center [217, 184] width 10 height 10
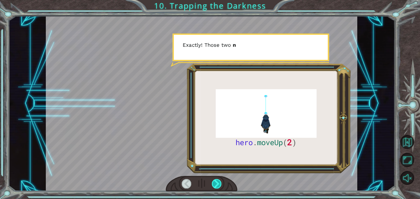
click at [220, 185] on div at bounding box center [217, 184] width 10 height 10
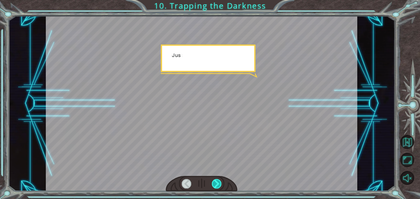
click at [220, 185] on div at bounding box center [217, 184] width 10 height 10
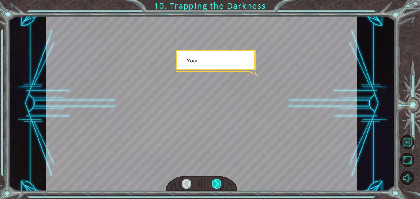
click at [220, 185] on div at bounding box center [217, 184] width 10 height 10
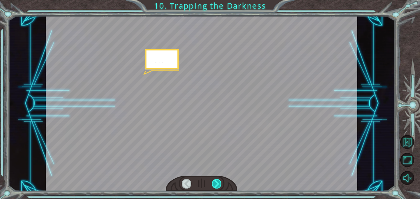
click at [220, 185] on div at bounding box center [217, 184] width 10 height 10
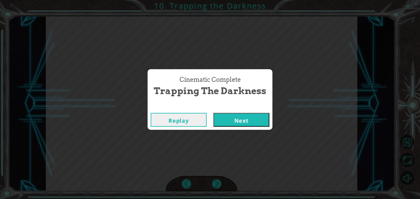
click at [251, 114] on button "Next" at bounding box center [241, 120] width 56 height 14
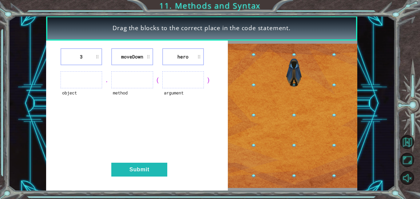
click at [83, 77] on ul at bounding box center [82, 79] width 42 height 17
click at [191, 77] on ul at bounding box center [183, 79] width 42 height 17
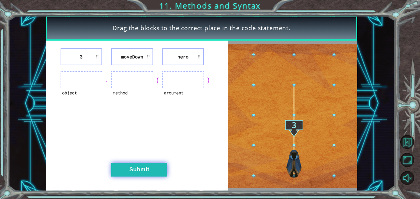
click at [154, 168] on button "Submit" at bounding box center [139, 170] width 56 height 14
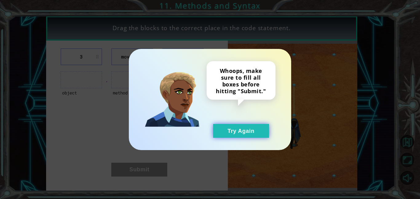
click at [219, 130] on button "Try Again" at bounding box center [241, 131] width 56 height 14
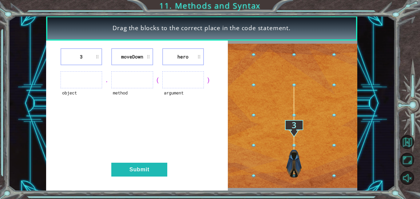
click at [78, 79] on ul at bounding box center [82, 79] width 42 height 17
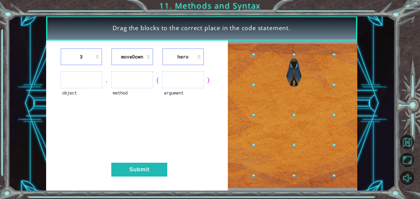
click at [78, 79] on ul at bounding box center [82, 79] width 42 height 17
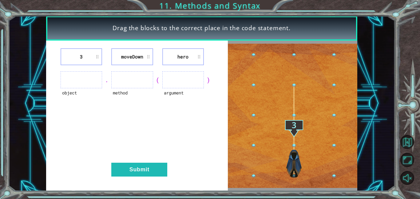
click at [78, 79] on ul at bounding box center [82, 79] width 42 height 17
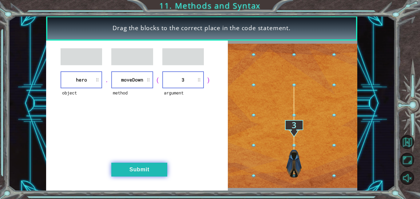
click at [139, 163] on button "Submit" at bounding box center [139, 170] width 56 height 14
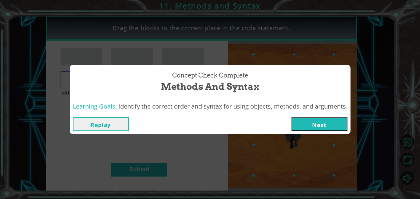
click at [311, 125] on button "Next" at bounding box center [319, 124] width 56 height 14
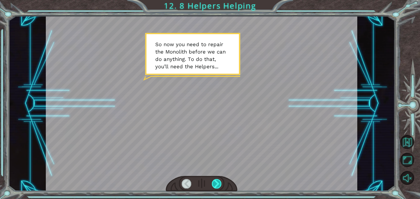
click at [220, 184] on div at bounding box center [217, 184] width 10 height 10
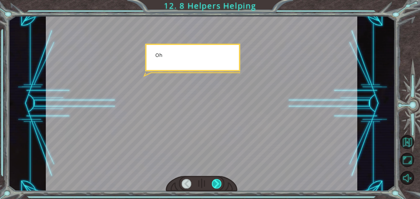
click at [220, 184] on div at bounding box center [217, 184] width 10 height 10
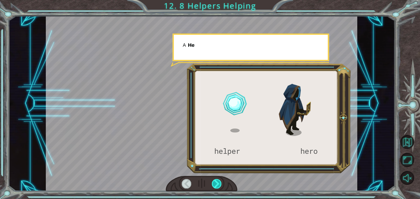
click at [220, 184] on div at bounding box center [217, 184] width 10 height 10
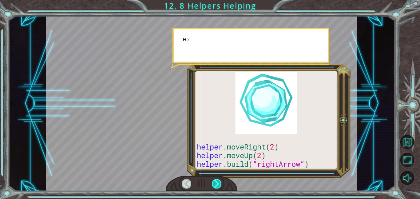
click at [220, 184] on div at bounding box center [217, 184] width 10 height 10
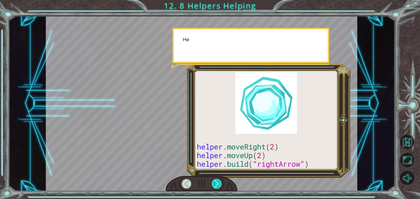
click at [220, 184] on div at bounding box center [217, 184] width 10 height 10
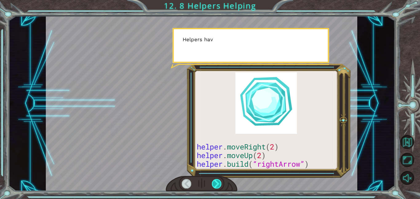
click at [220, 184] on div at bounding box center [217, 184] width 10 height 10
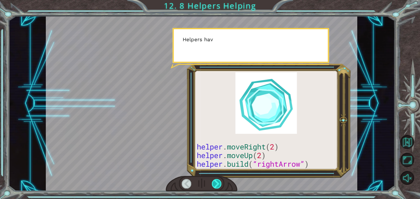
click at [220, 184] on div at bounding box center [217, 184] width 10 height 10
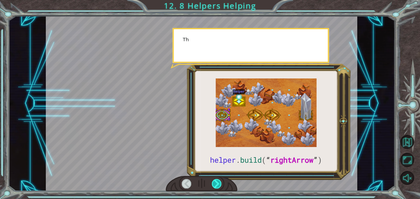
click at [220, 184] on div at bounding box center [217, 184] width 10 height 10
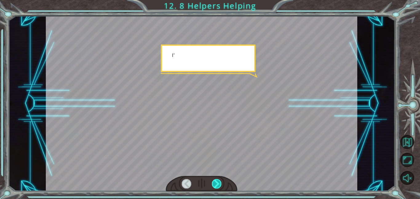
click at [220, 184] on div at bounding box center [217, 184] width 10 height 10
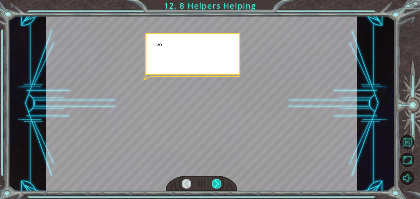
click at [220, 184] on div at bounding box center [217, 184] width 10 height 10
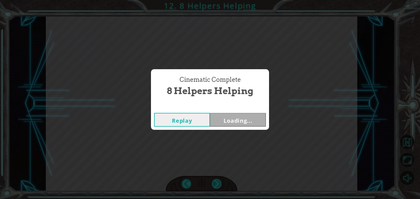
click at [220, 184] on div "Cinematic Complete 8 Helpers Helping Replay Loading..." at bounding box center [210, 99] width 420 height 199
click at [220, 184] on div "Cinematic Complete 8 Helpers Helping Replay Next" at bounding box center [210, 99] width 420 height 199
click at [248, 122] on button "Next" at bounding box center [238, 120] width 56 height 14
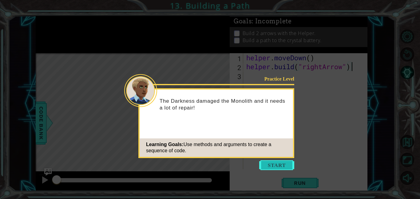
click at [291, 167] on button "Start" at bounding box center [276, 165] width 35 height 10
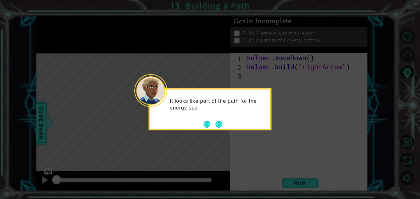
click at [216, 119] on div "It looks like part of the path for the energy spa" at bounding box center [210, 107] width 121 height 31
click at [218, 122] on button "Next" at bounding box center [219, 124] width 7 height 7
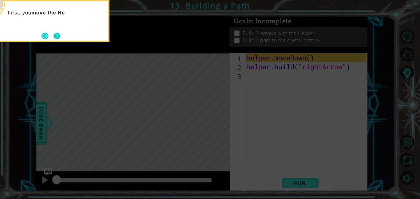
click at [53, 36] on button "Next" at bounding box center [56, 35] width 7 height 7
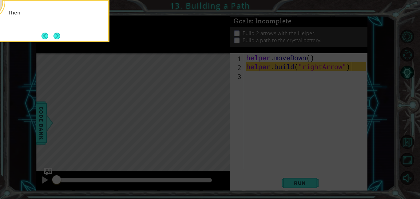
click at [53, 36] on button "Next" at bounding box center [56, 36] width 7 height 7
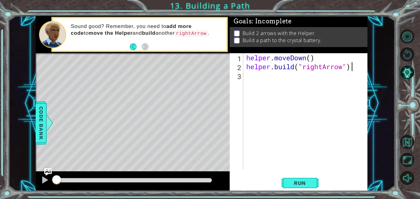
click at [263, 83] on div "helper . moveDown ( ) helper . build ( "rightArrow" )" at bounding box center [307, 120] width 124 height 134
click at [295, 185] on span "Run" at bounding box center [300, 183] width 24 height 6
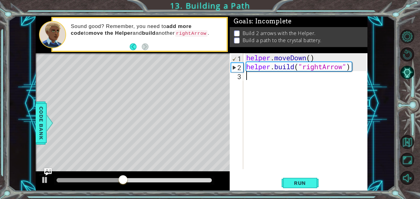
click at [258, 85] on div "helper . moveDown ( ) helper . build ( "rightArrow" )" at bounding box center [307, 120] width 124 height 134
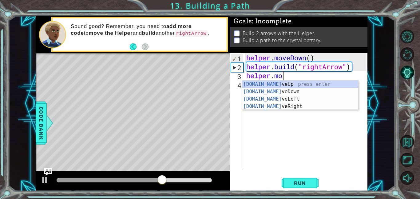
scroll to position [0, 2]
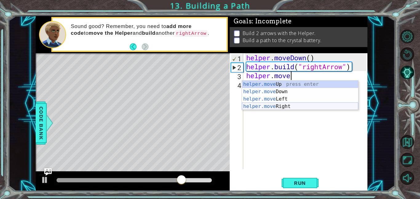
click at [272, 106] on div "helper.move Up press enter helper.move Down press enter helper.move Left press …" at bounding box center [300, 103] width 116 height 44
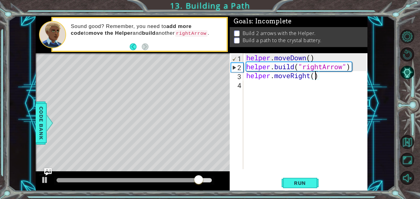
scroll to position [0, 3]
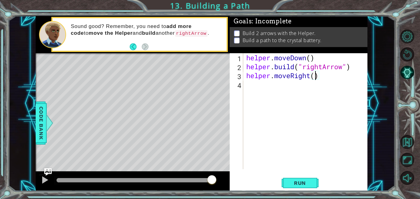
type textarea "helper.moveRight(3)"
click at [279, 86] on div "helper . moveDown ( ) helper . build ( "rightArrow" ) helper . moveRight ( 3 )" at bounding box center [307, 120] width 124 height 134
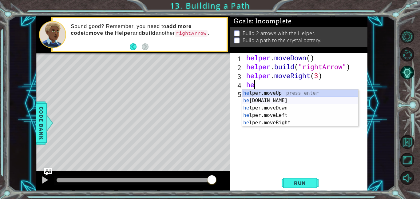
click at [287, 101] on div "he lper.moveUp press enter he [DOMAIN_NAME] press enter he lper.moveDown press …" at bounding box center [300, 115] width 116 height 52
type textarea "[DOMAIN_NAME]("rightArrow")"
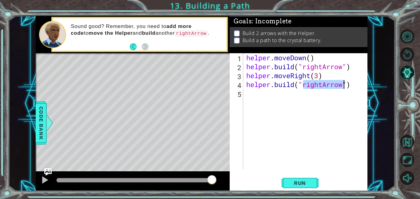
click at [296, 96] on div "helper . moveDown ( ) helper . build ( "rightArrow" ) helper . moveRight ( 3 ) …" at bounding box center [307, 120] width 124 height 134
click at [307, 185] on span "Run" at bounding box center [300, 183] width 24 height 6
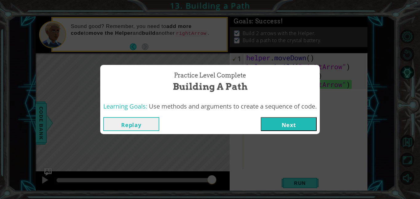
click at [293, 122] on button "Next" at bounding box center [289, 124] width 56 height 14
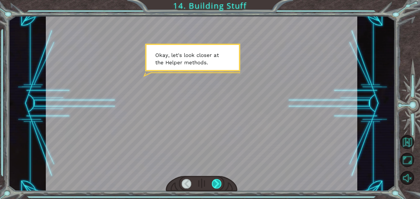
click at [218, 182] on div at bounding box center [217, 184] width 10 height 10
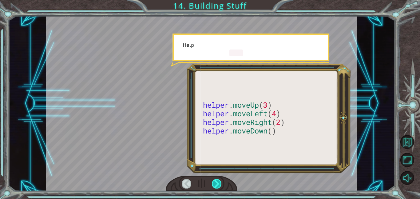
click at [218, 182] on div at bounding box center [217, 184] width 10 height 10
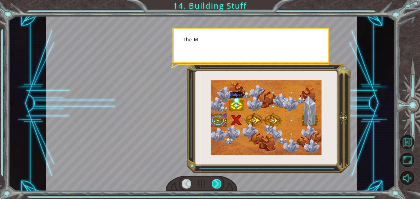
click at [218, 182] on div at bounding box center [217, 184] width 10 height 10
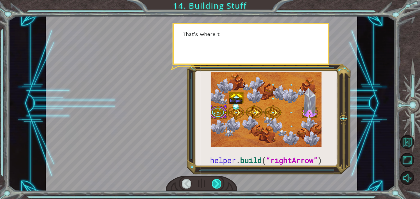
click at [218, 182] on div at bounding box center [217, 184] width 10 height 10
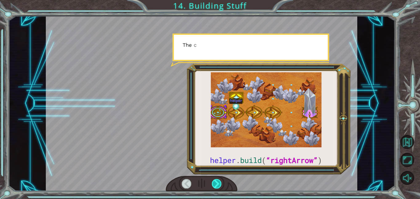
click at [218, 182] on div at bounding box center [217, 184] width 10 height 10
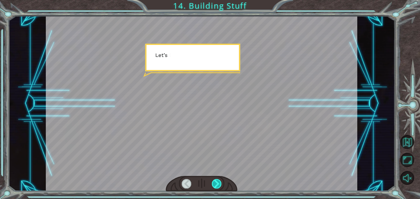
click at [218, 182] on div at bounding box center [217, 184] width 10 height 10
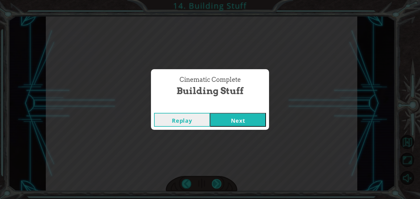
click at [218, 182] on div "Cinematic Complete Building Stuff Replay Next" at bounding box center [210, 99] width 420 height 199
click at [226, 115] on button "Next" at bounding box center [238, 120] width 56 height 14
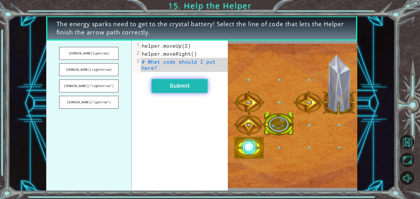
click at [192, 83] on button "Submit" at bounding box center [180, 86] width 56 height 14
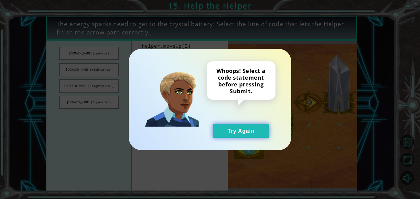
click at [245, 133] on button "Try Again" at bounding box center [241, 131] width 56 height 14
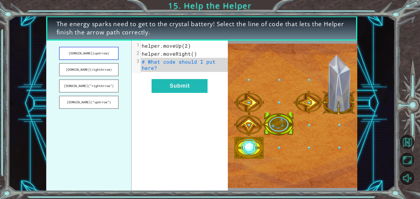
click at [98, 57] on button "[DOMAIN_NAME](upArrow)" at bounding box center [89, 53] width 60 height 13
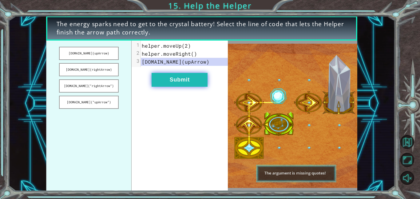
click at [185, 85] on button "Submit" at bounding box center [180, 80] width 56 height 14
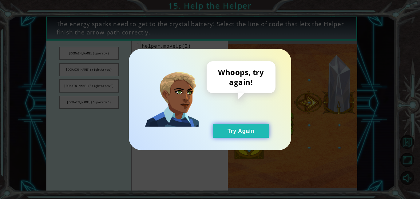
click at [224, 125] on button "Try Again" at bounding box center [241, 131] width 56 height 14
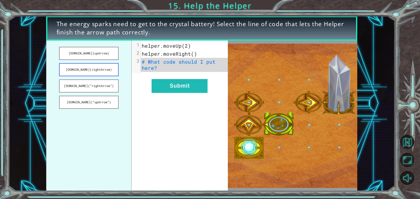
click at [93, 67] on button "[DOMAIN_NAME](rightArrow)" at bounding box center [89, 69] width 60 height 13
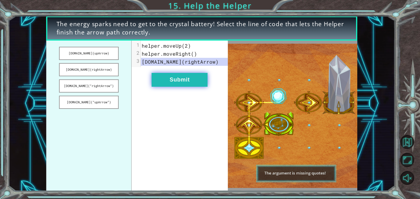
click at [171, 78] on button "Submit" at bounding box center [180, 80] width 56 height 14
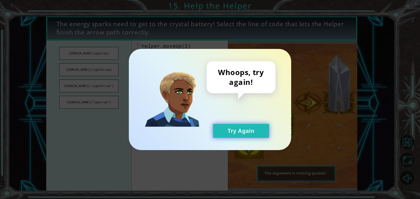
click at [237, 137] on button "Try Again" at bounding box center [241, 131] width 56 height 14
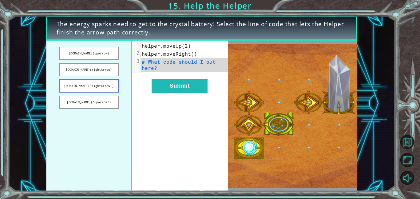
click at [101, 83] on button "[DOMAIN_NAME](“rightArrow”)" at bounding box center [89, 85] width 60 height 13
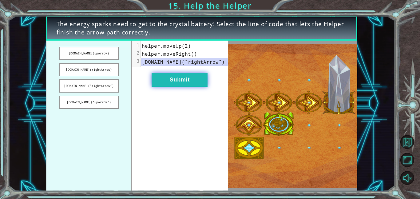
click at [190, 75] on button "Submit" at bounding box center [180, 80] width 56 height 14
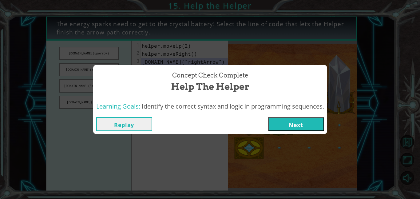
click at [277, 124] on button "Next" at bounding box center [296, 124] width 56 height 14
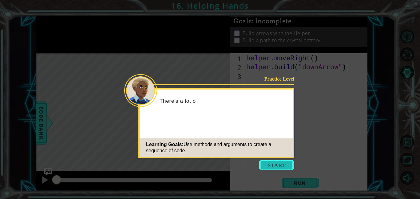
click at [291, 164] on button "Start" at bounding box center [276, 165] width 35 height 10
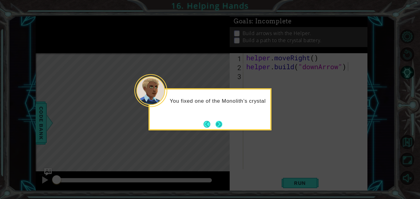
click at [221, 122] on button "Next" at bounding box center [219, 124] width 7 height 7
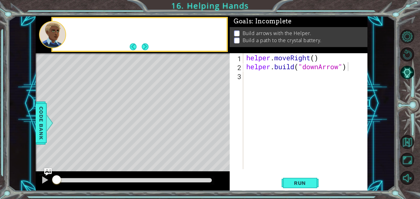
click at [221, 122] on div "Level Map" at bounding box center [178, 143] width 284 height 181
click at [143, 45] on button "Next" at bounding box center [144, 46] width 7 height 7
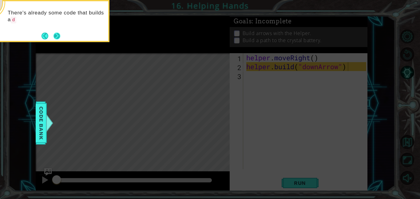
click at [53, 37] on button "Next" at bounding box center [56, 35] width 7 height 7
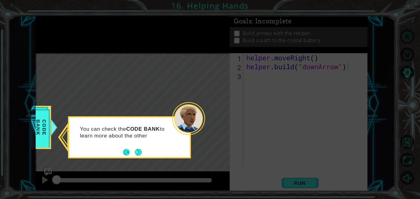
click at [132, 150] on button "Back" at bounding box center [129, 152] width 12 height 7
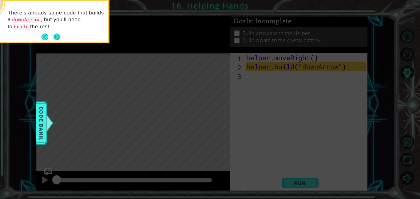
click at [58, 34] on button "Next" at bounding box center [56, 37] width 7 height 7
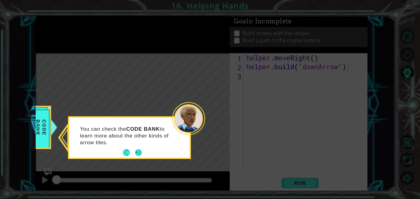
click at [135, 154] on button "Next" at bounding box center [138, 152] width 11 height 11
